Goal: Task Accomplishment & Management: Use online tool/utility

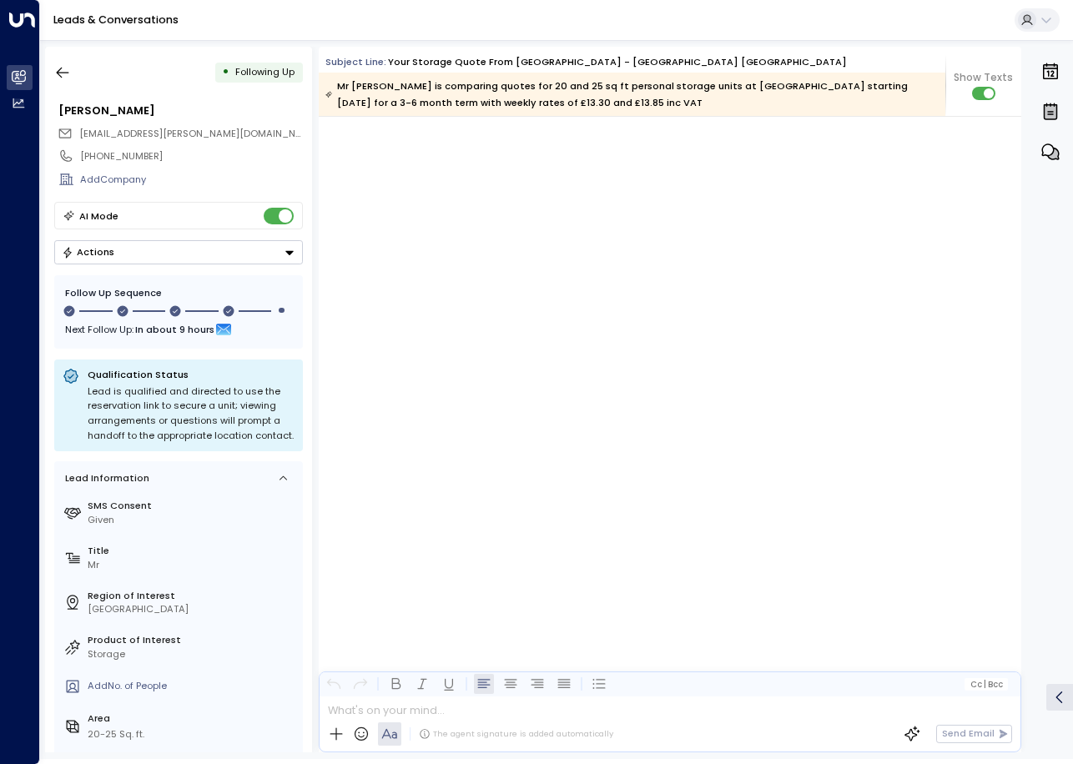
scroll to position [1751, 0]
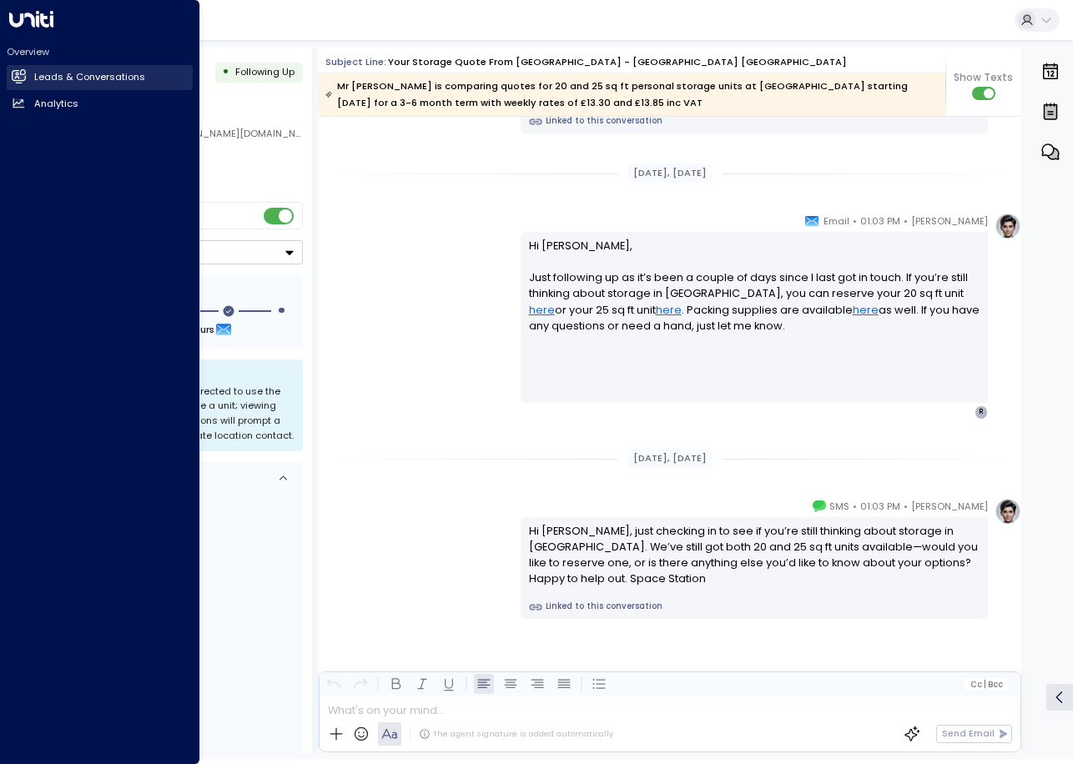
click at [25, 67] on link "Leads & Conversations Leads & Conversations" at bounding box center [100, 77] width 186 height 25
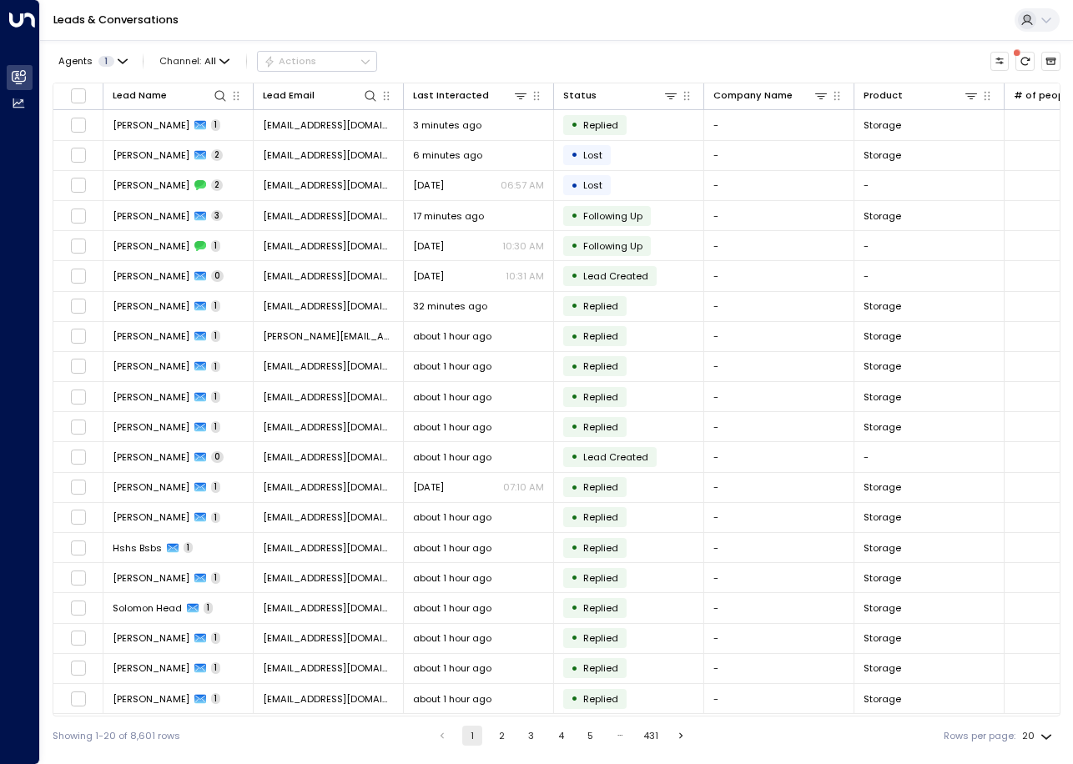
scroll to position [0, 553]
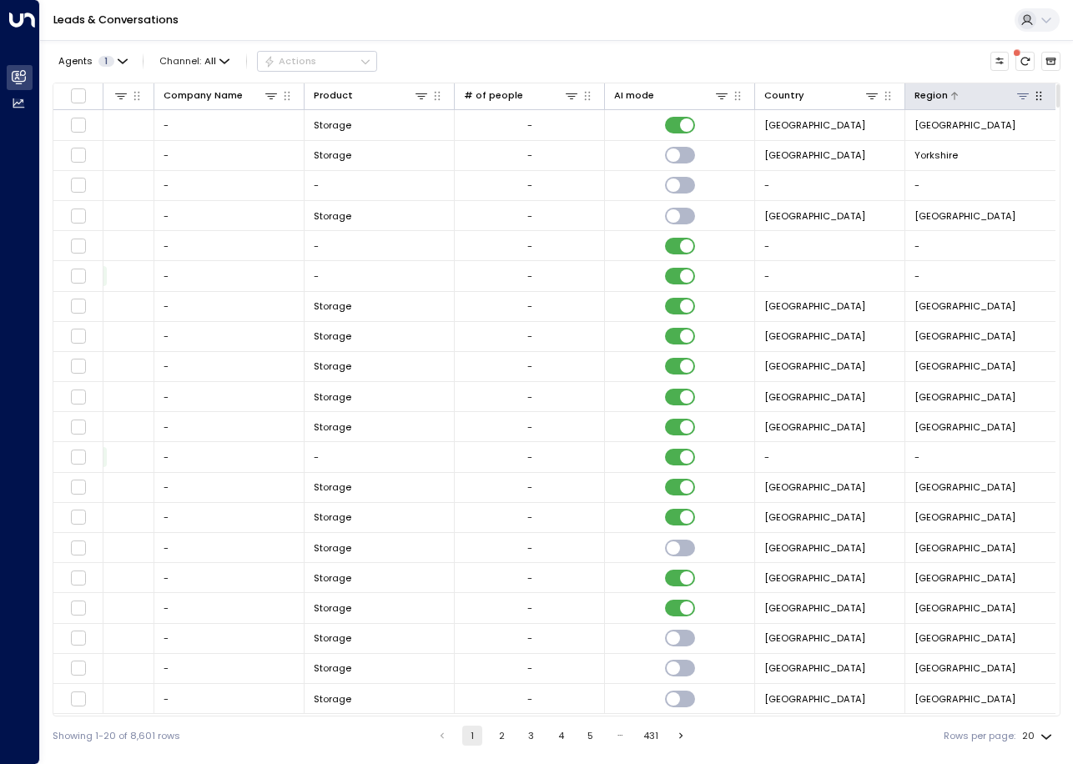
click at [1019, 98] on icon at bounding box center [1023, 96] width 12 height 6
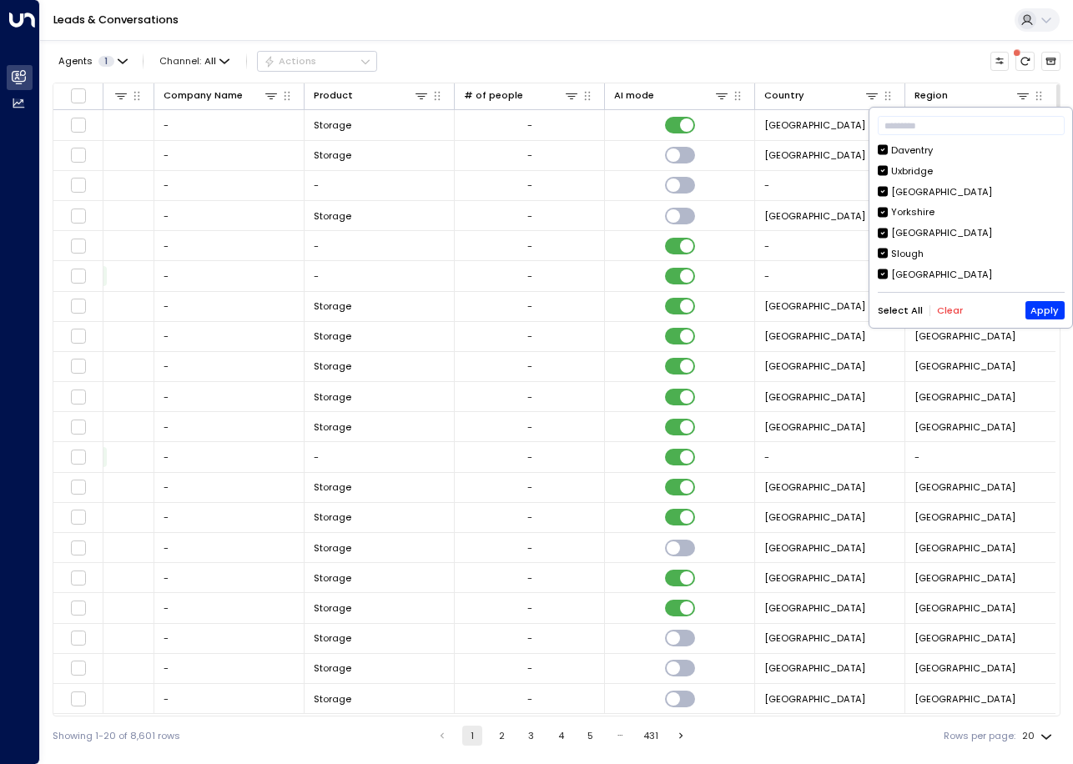
click at [950, 307] on button "Clear" at bounding box center [950, 310] width 26 height 11
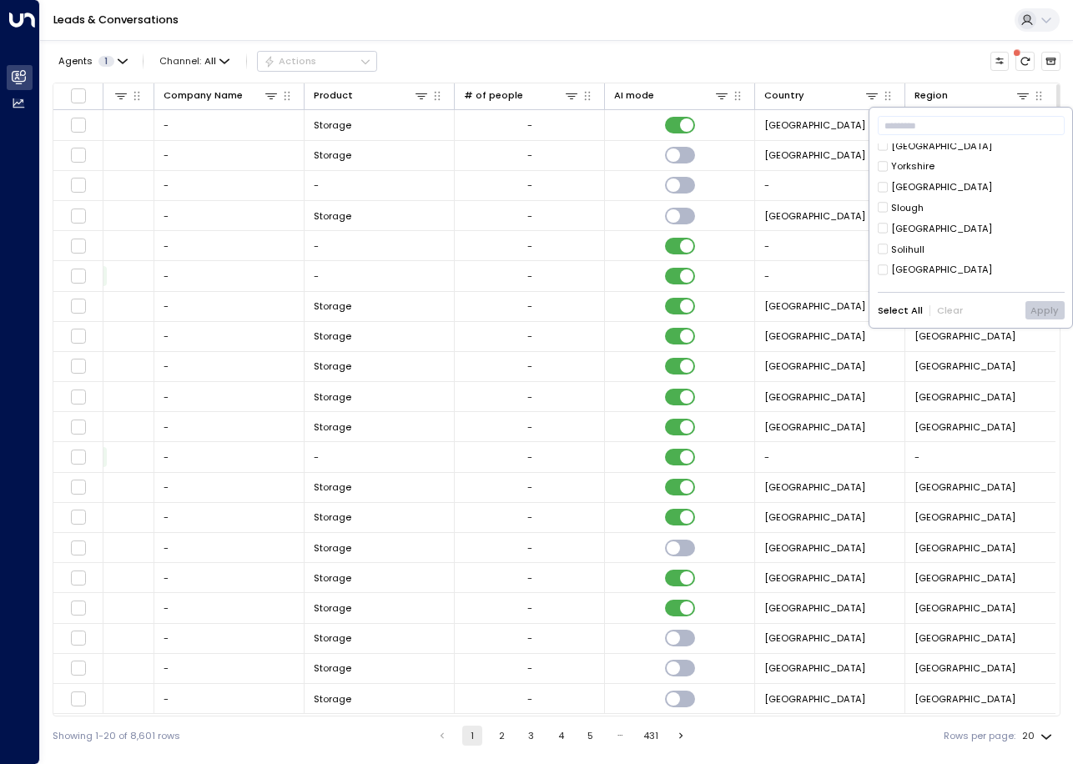
scroll to position [83, 0]
click at [912, 231] on div "[GEOGRAPHIC_DATA]" at bounding box center [941, 232] width 101 height 14
click at [1043, 304] on button "Apply" at bounding box center [1044, 310] width 39 height 18
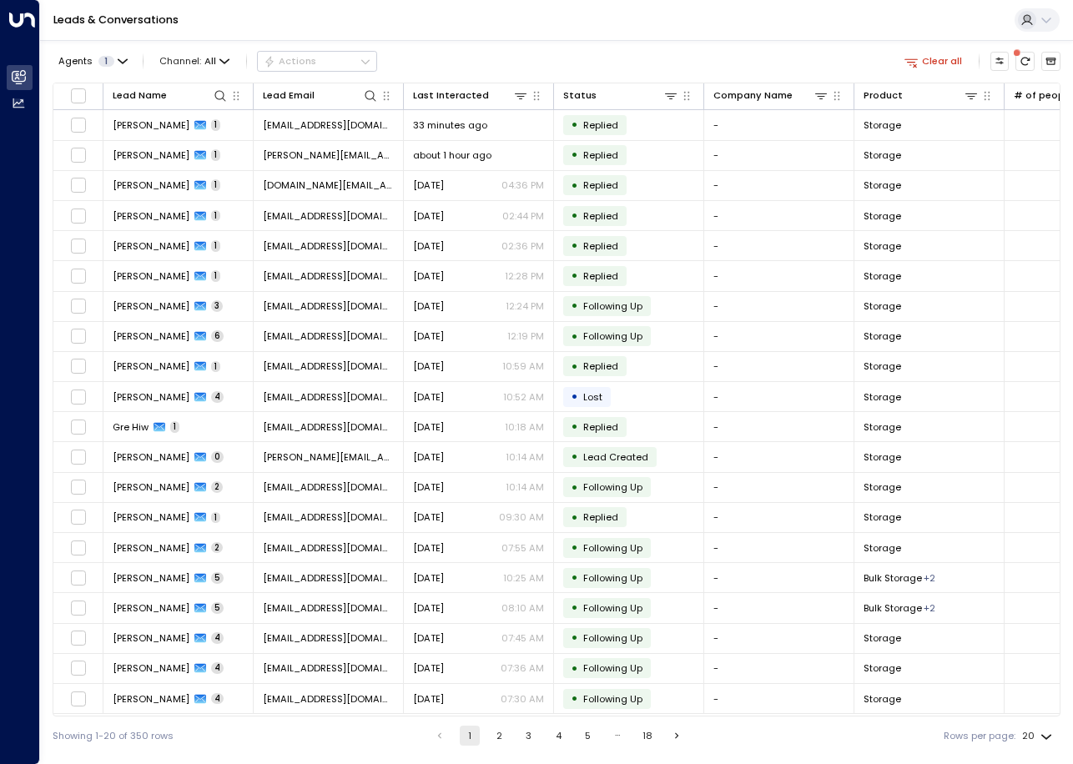
click at [1042, 735] on body "Overview Leads & Conversations Leads & Conversations Analytics Analytics Leads …" at bounding box center [536, 377] width 1073 height 755
click at [1032, 735] on li "100" at bounding box center [1036, 731] width 43 height 26
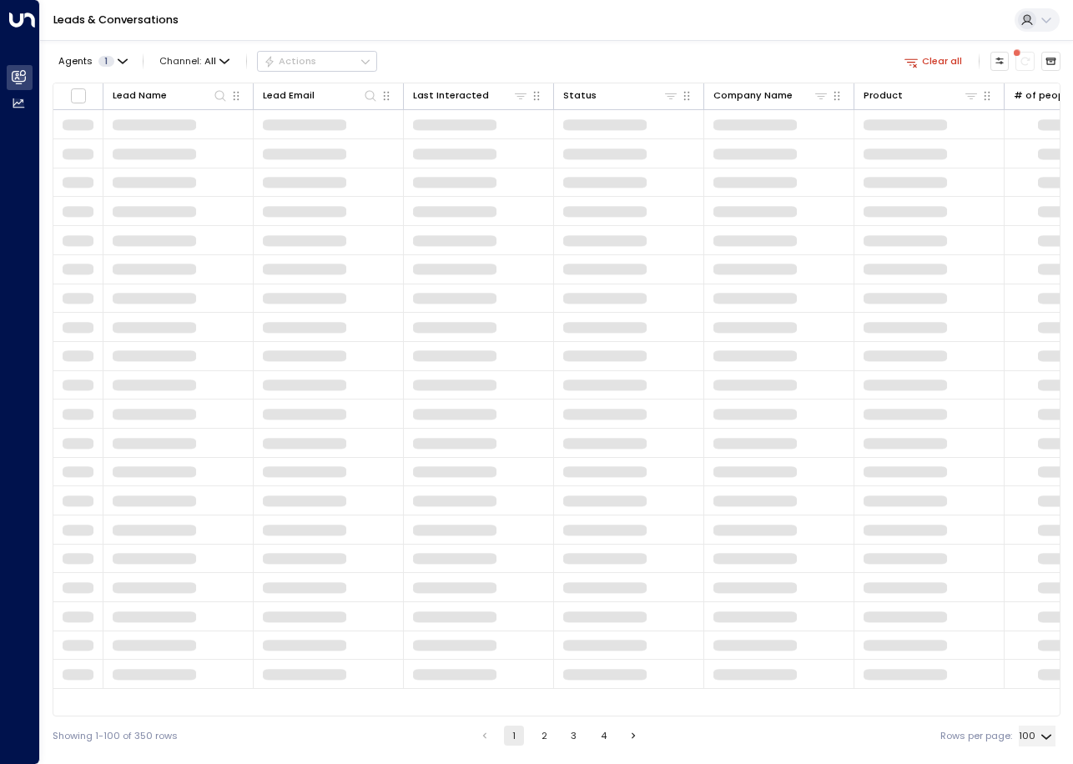
type input "***"
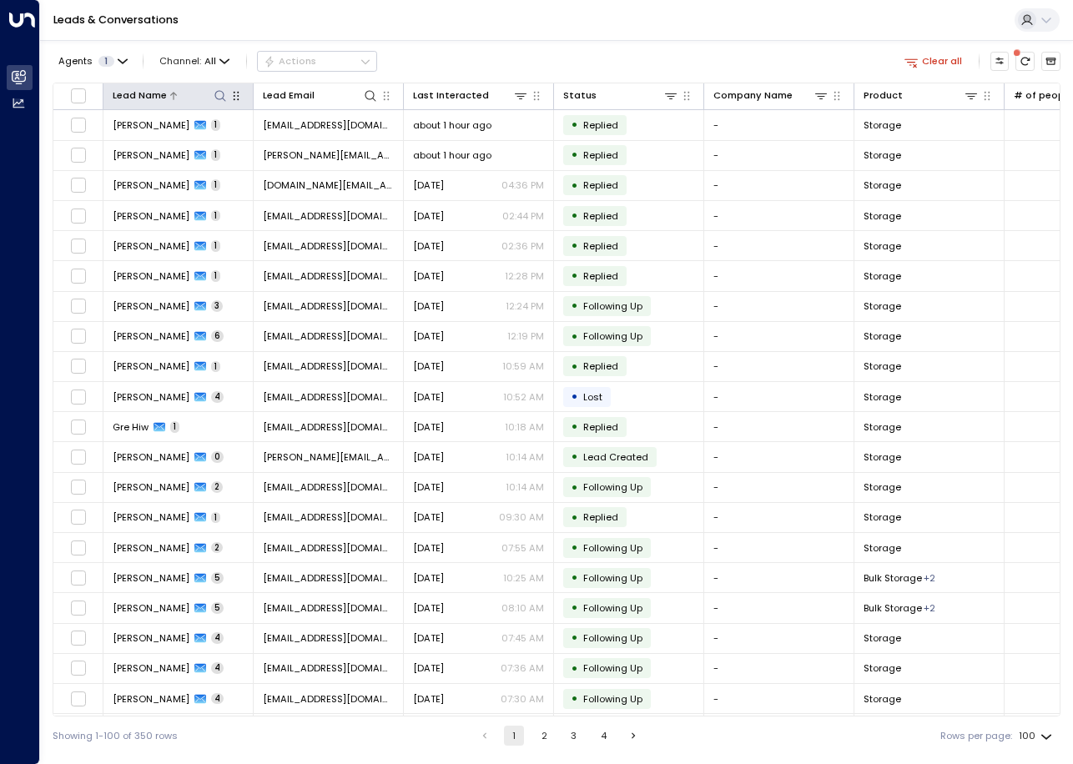
click at [218, 90] on icon at bounding box center [220, 95] width 13 height 13
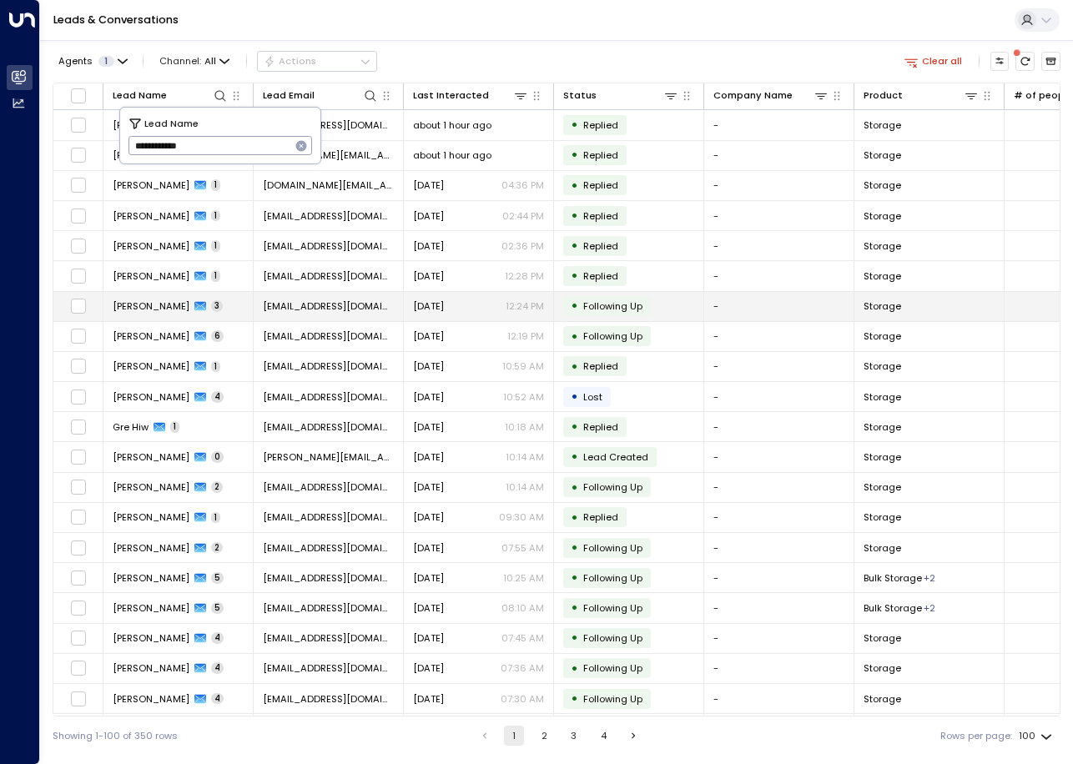
type input "**********"
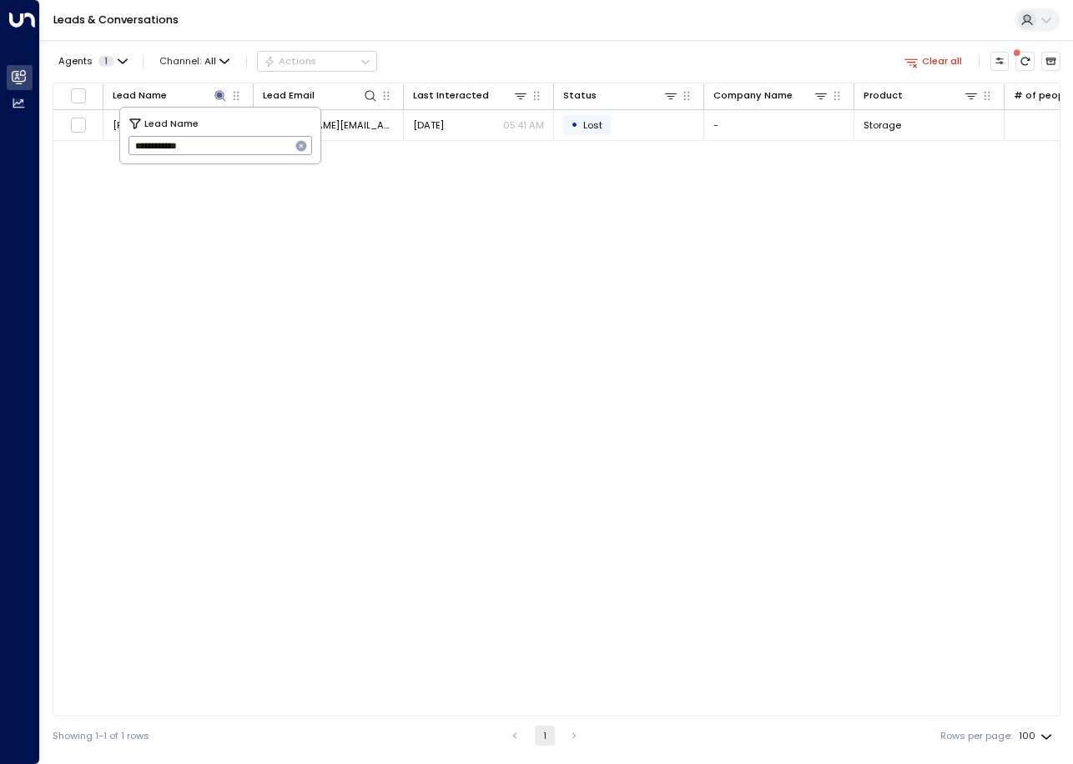
click at [493, 190] on div "Lead Name Lead Email Last Interacted Status Company Name Product # of people AI…" at bounding box center [557, 400] width 1008 height 634
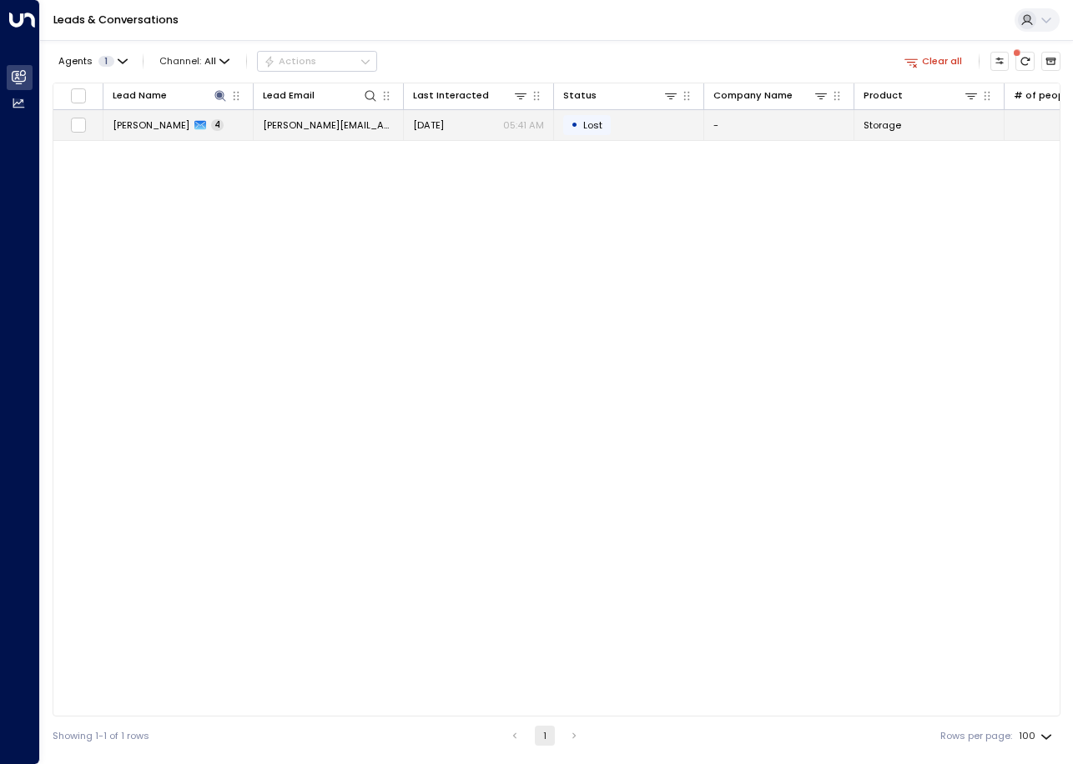
click at [444, 120] on span "[DATE]" at bounding box center [428, 124] width 31 height 13
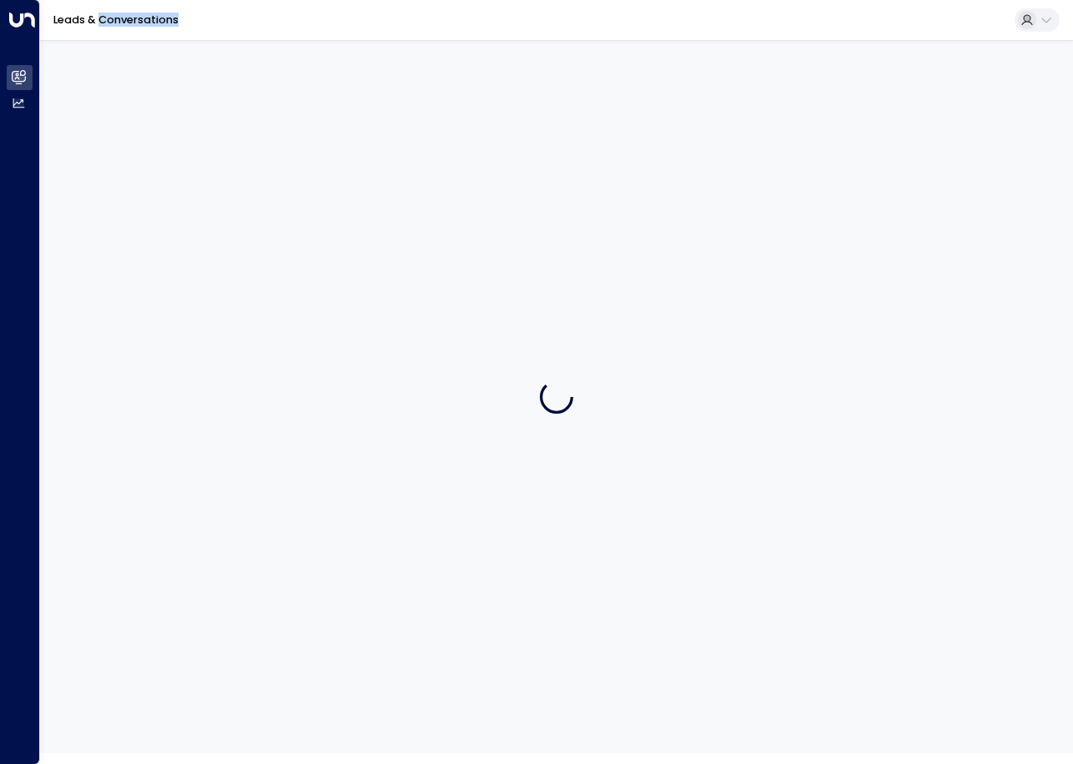
click at [446, 120] on div at bounding box center [556, 396] width 1033 height 713
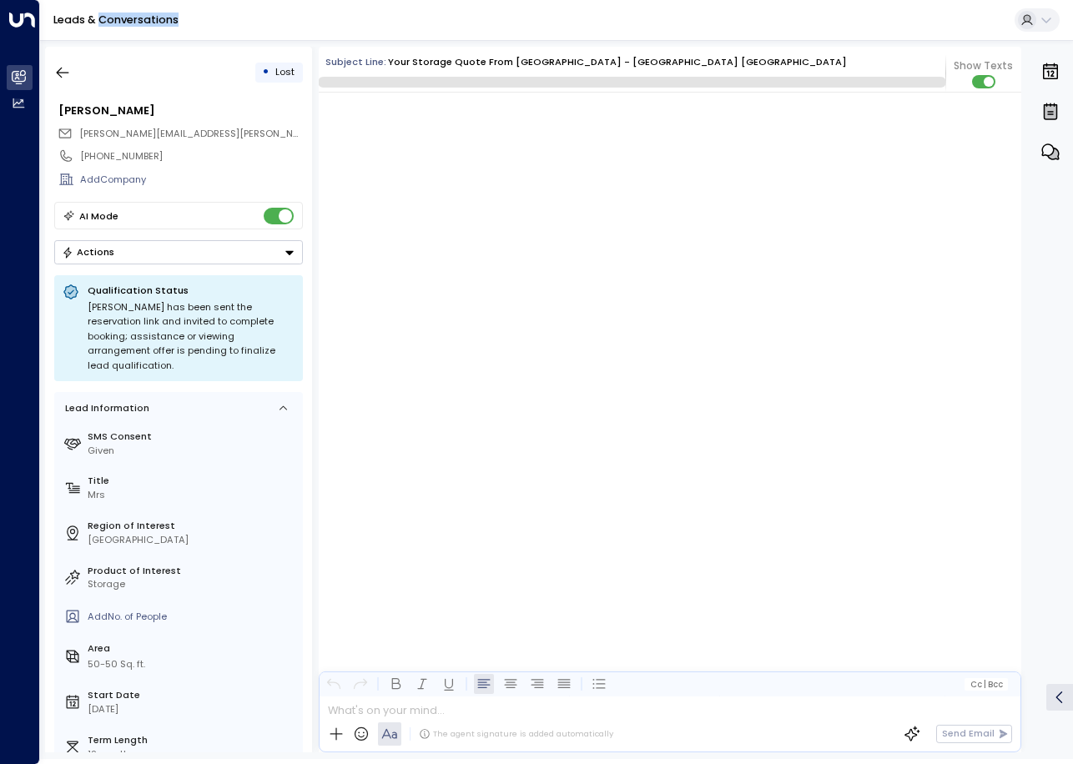
scroll to position [2663, 0]
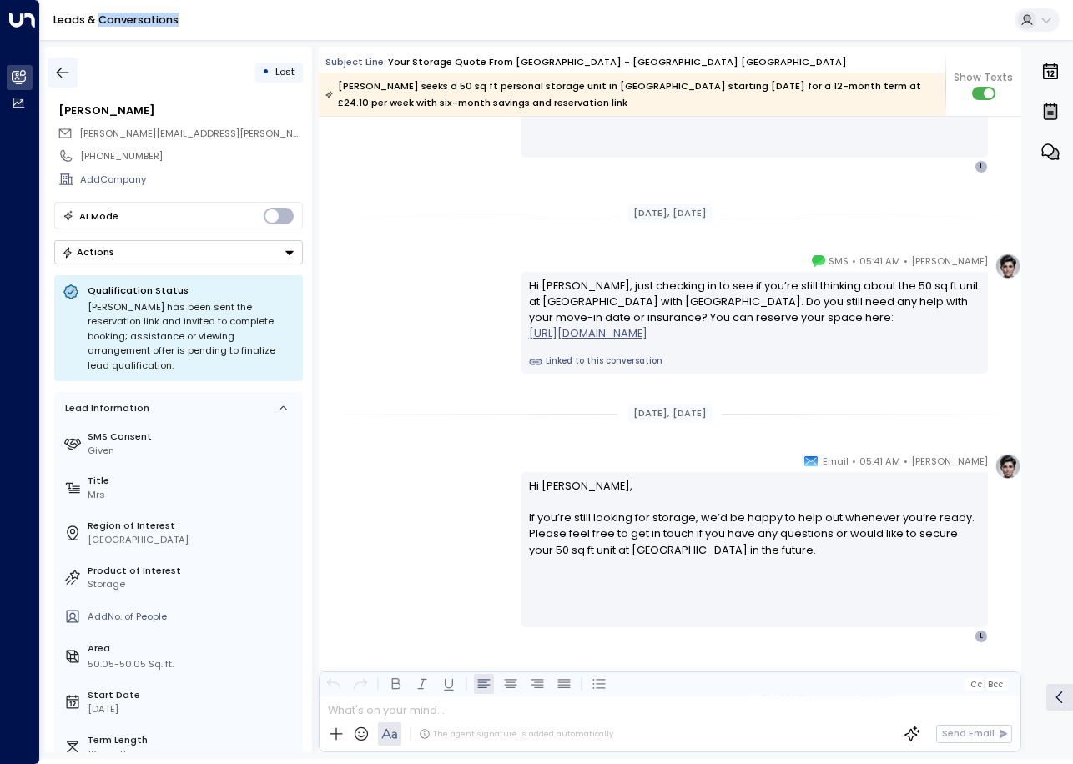
click at [64, 73] on icon "button" at bounding box center [62, 72] width 17 height 17
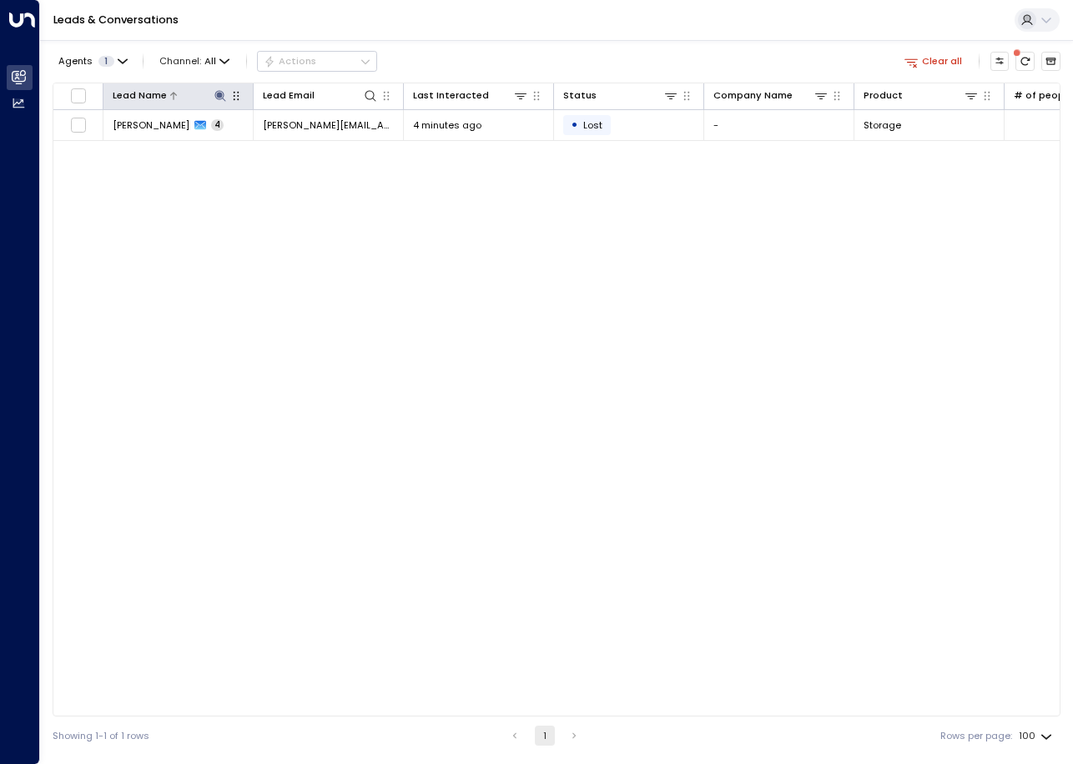
click at [221, 99] on icon at bounding box center [219, 95] width 11 height 11
drag, startPoint x: 216, startPoint y: 149, endPoint x: 132, endPoint y: 152, distance: 84.3
click at [132, 152] on input "**********" at bounding box center [209, 147] width 163 height 28
type input "**********"
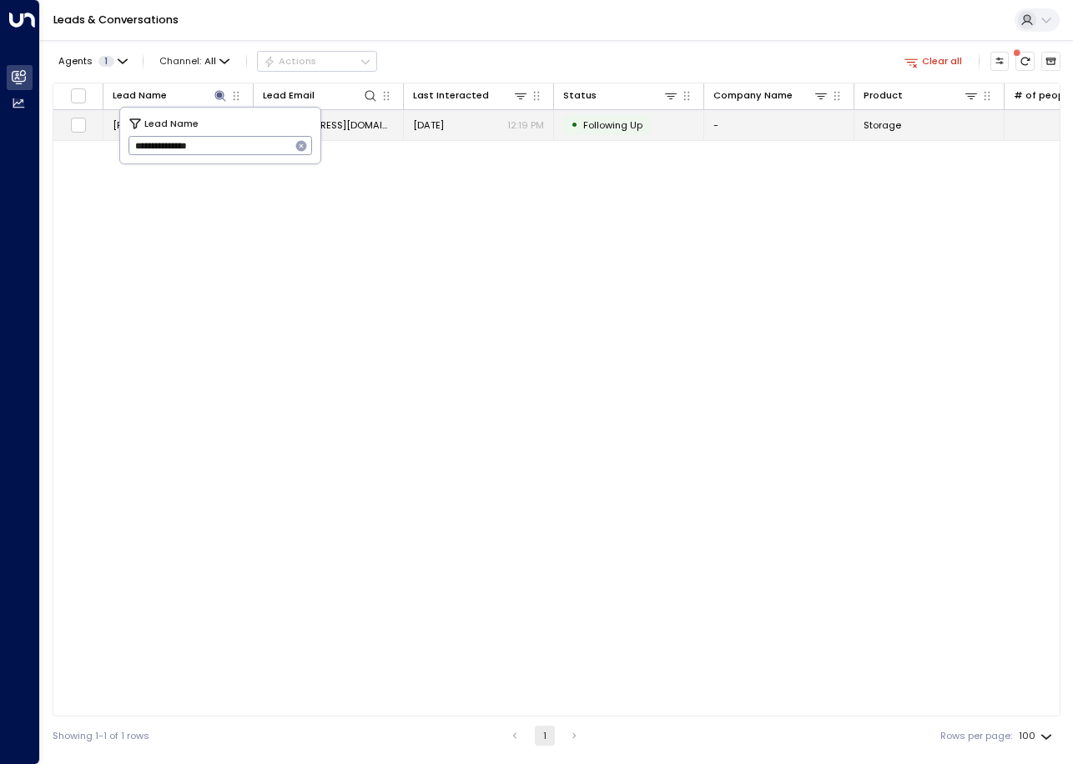
click at [407, 123] on td "[DATE] 12:19 PM" at bounding box center [479, 124] width 150 height 29
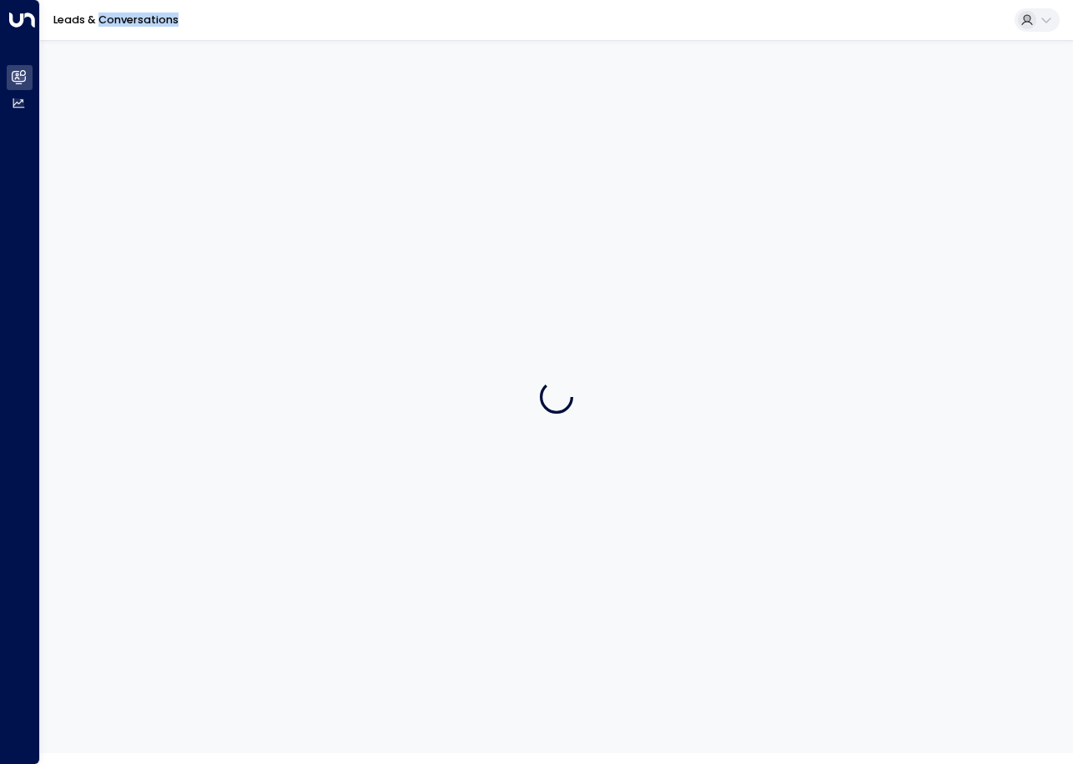
click at [407, 123] on div at bounding box center [556, 396] width 1033 height 713
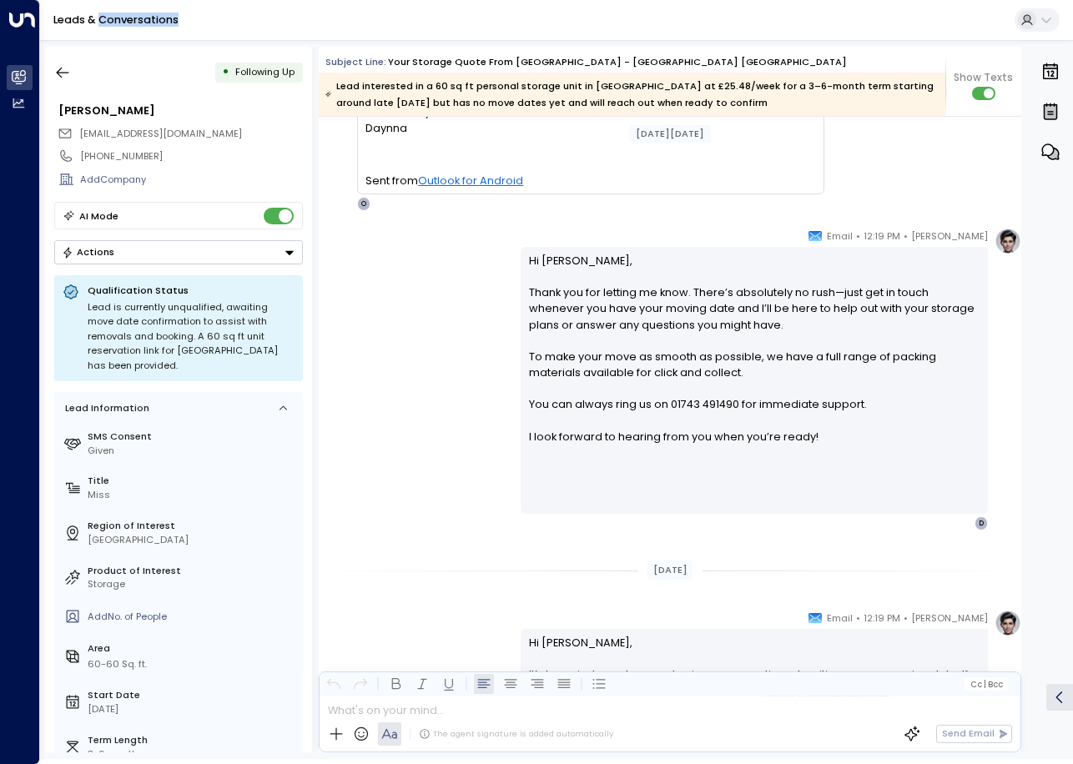
scroll to position [1953, 0]
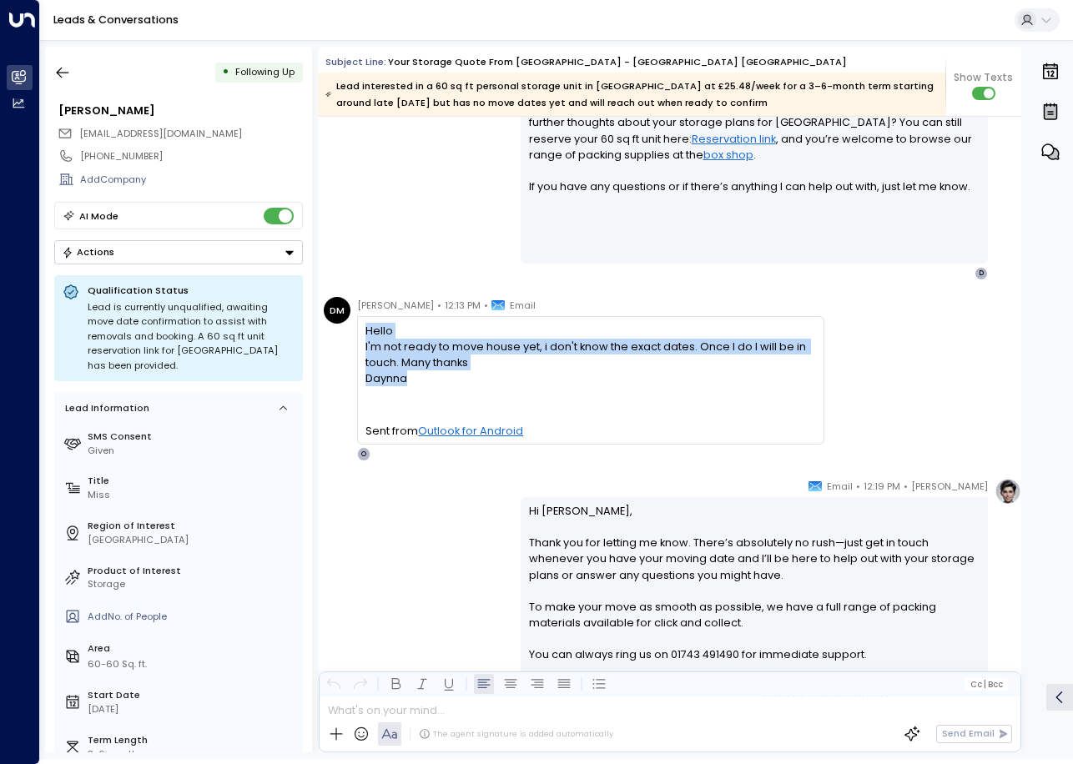
drag, startPoint x: 430, startPoint y: 384, endPoint x: 365, endPoint y: 330, distance: 84.0
click at [365, 330] on div "Hello I'm not ready to move house yet, i don't know the exact dates. Once I do …" at bounding box center [590, 381] width 450 height 116
drag, startPoint x: 365, startPoint y: 330, endPoint x: 394, endPoint y: 357, distance: 39.6
copy div "Hello I'm not ready to move house yet, i don't know the exact dates. Once I do …"
click at [70, 71] on icon "button" at bounding box center [62, 72] width 17 height 17
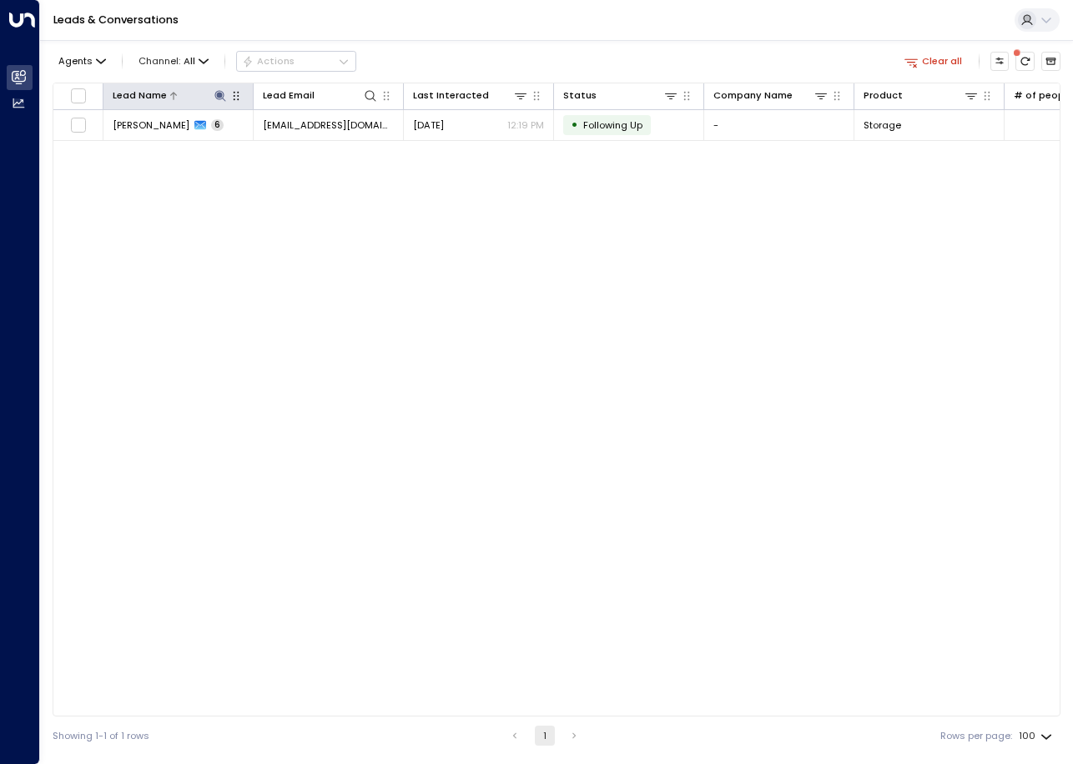
click at [224, 98] on icon at bounding box center [220, 95] width 13 height 13
click at [304, 152] on icon "button" at bounding box center [300, 145] width 13 height 13
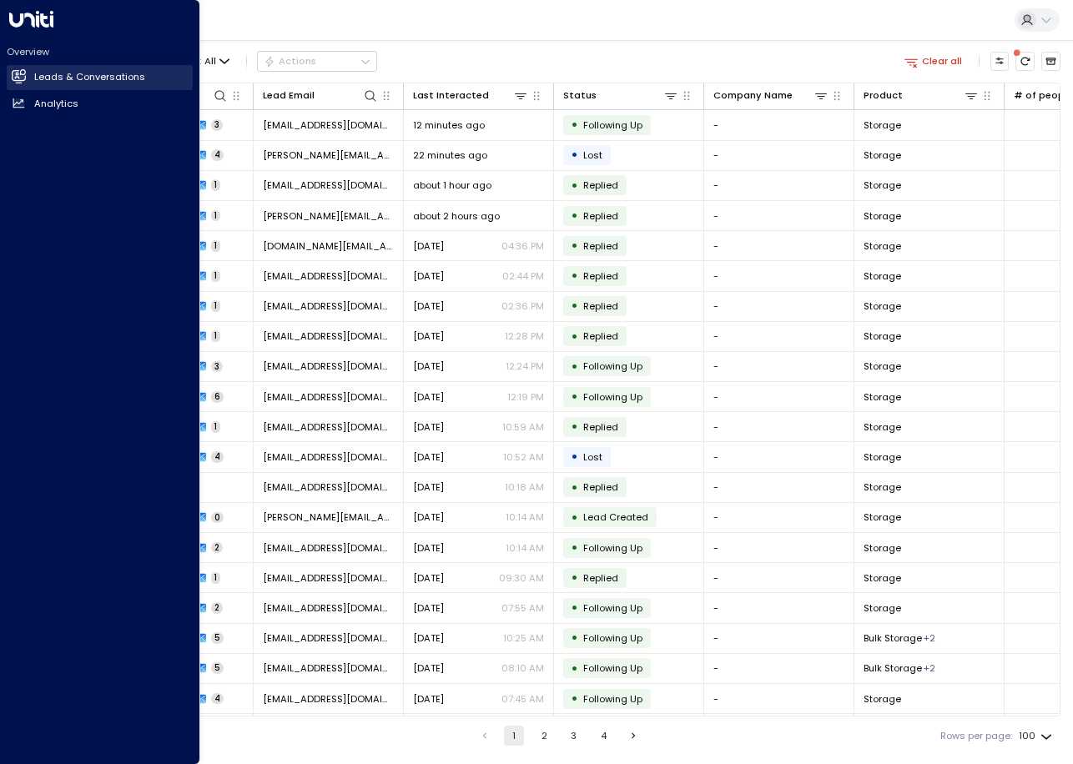
drag, startPoint x: 24, startPoint y: 78, endPoint x: 49, endPoint y: 74, distance: 25.4
click at [22, 78] on icon at bounding box center [19, 76] width 13 height 10
